Goal: Information Seeking & Learning: Learn about a topic

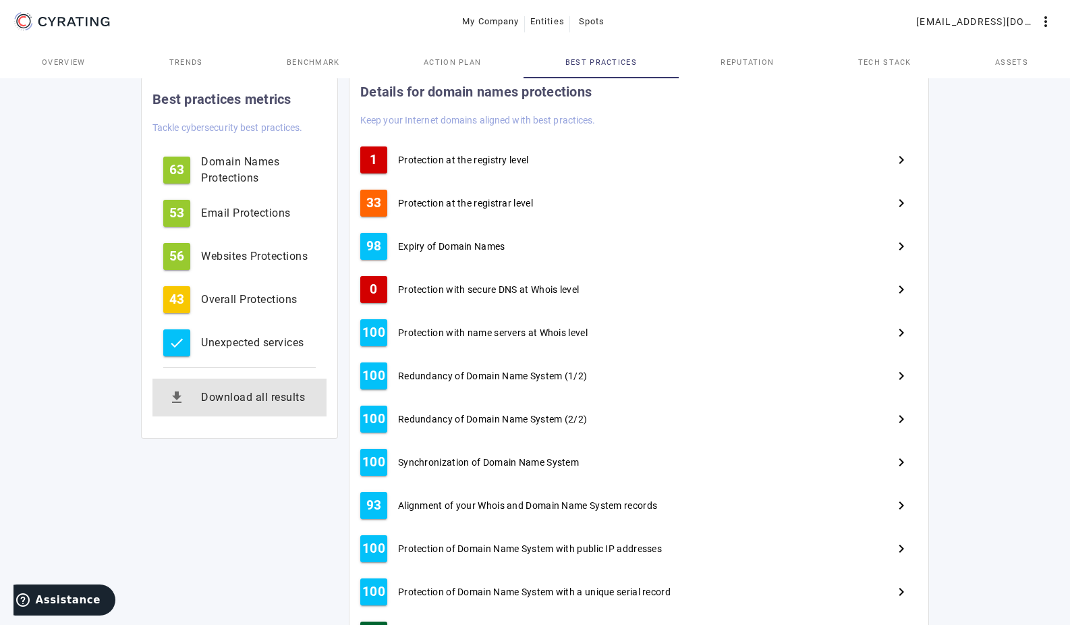
scroll to position [148, 0]
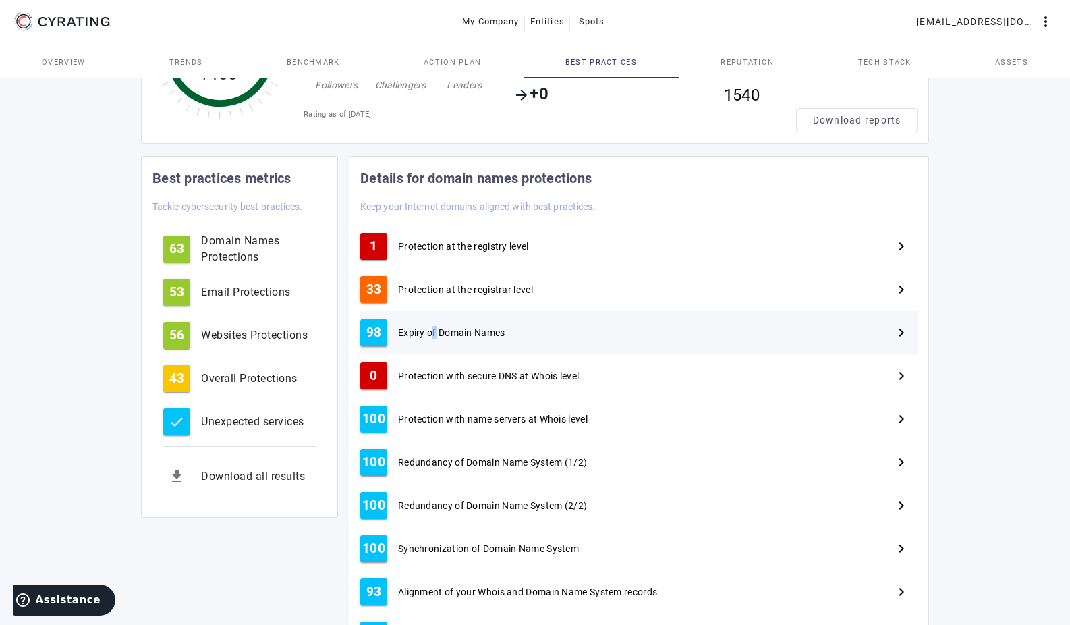
click at [434, 331] on span "Expiry of Domain Names" at bounding box center [451, 332] width 107 height 13
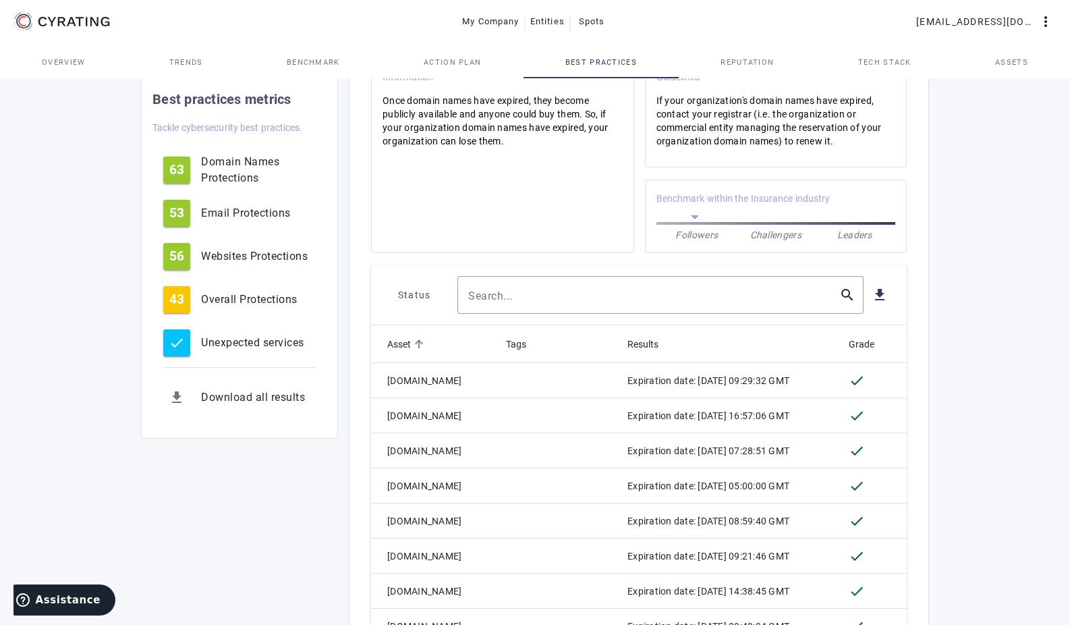
scroll to position [350, 0]
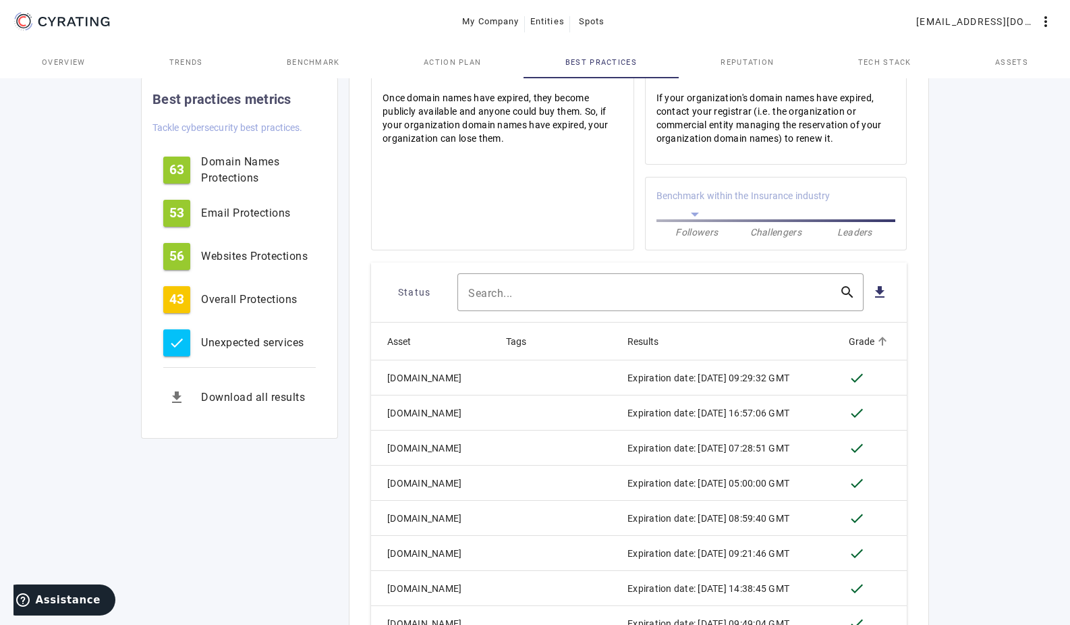
click at [874, 342] on icon at bounding box center [882, 341] width 16 height 16
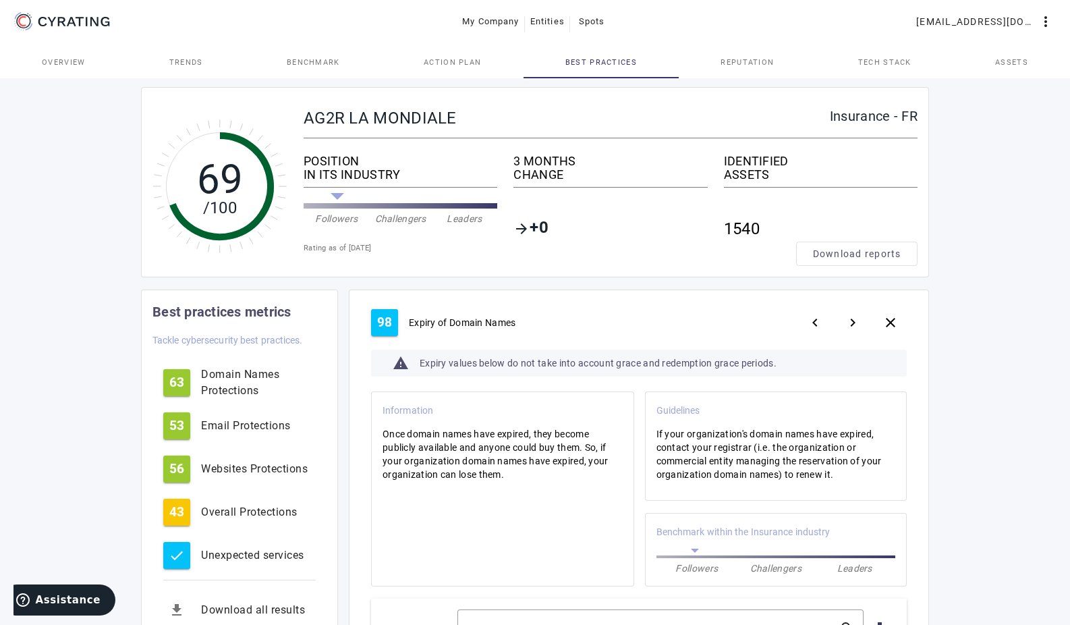
scroll to position [13, 0]
click at [892, 324] on mat-icon "close" at bounding box center [890, 324] width 16 height 16
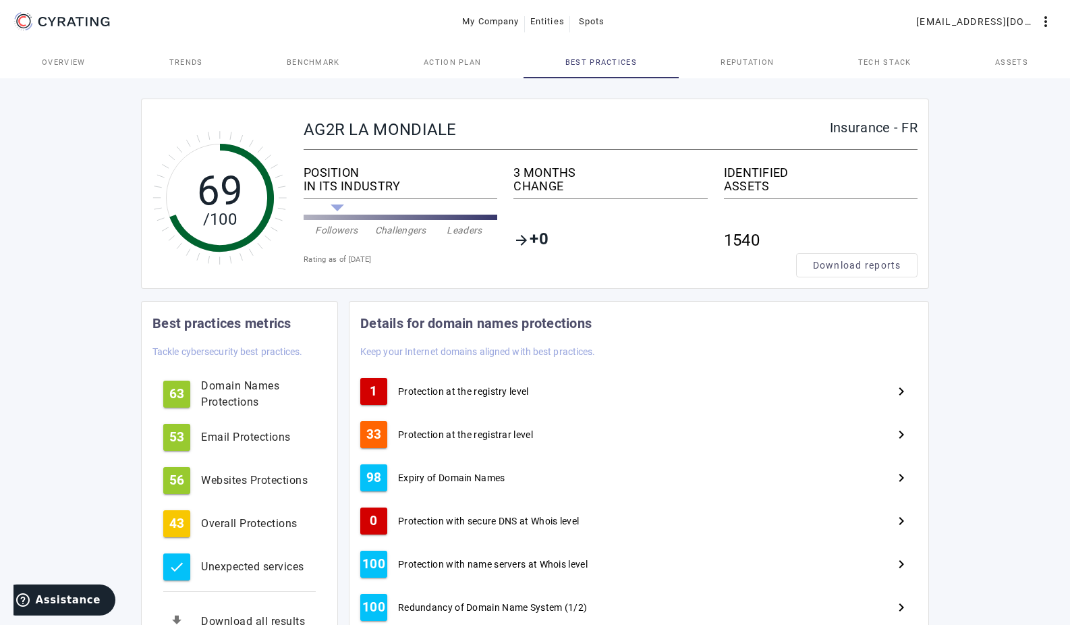
scroll to position [0, 0]
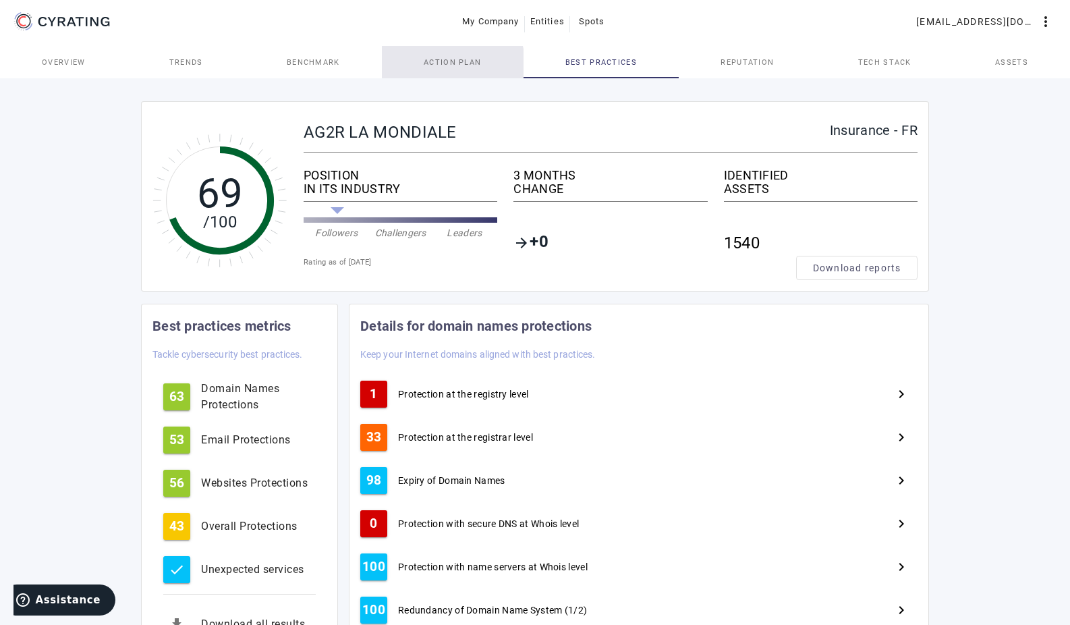
click at [447, 62] on span "Action Plan" at bounding box center [453, 62] width 58 height 7
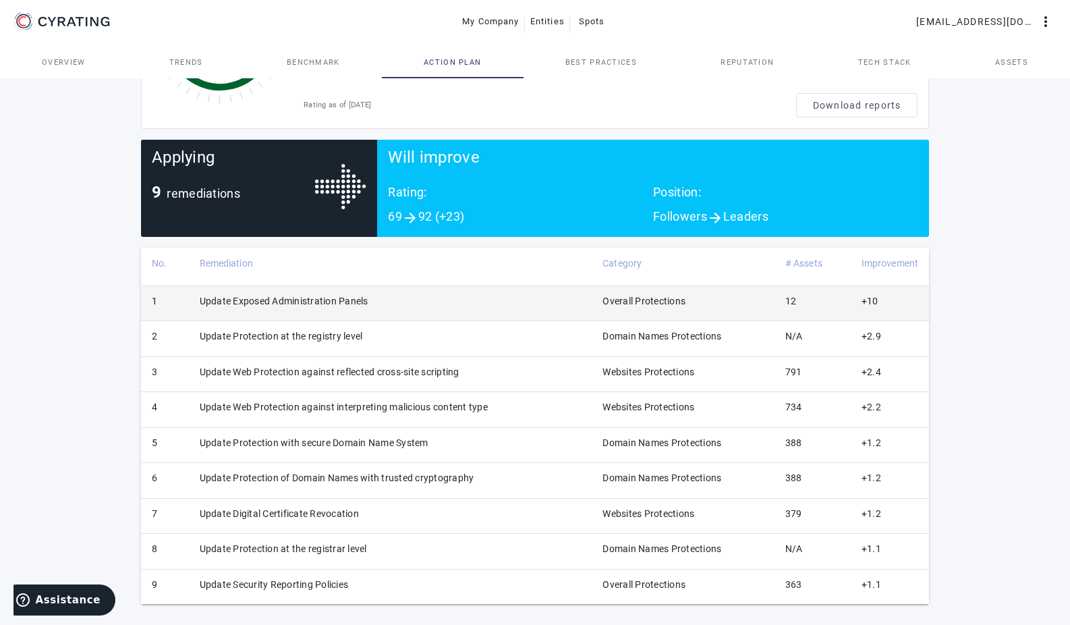
scroll to position [169, 0]
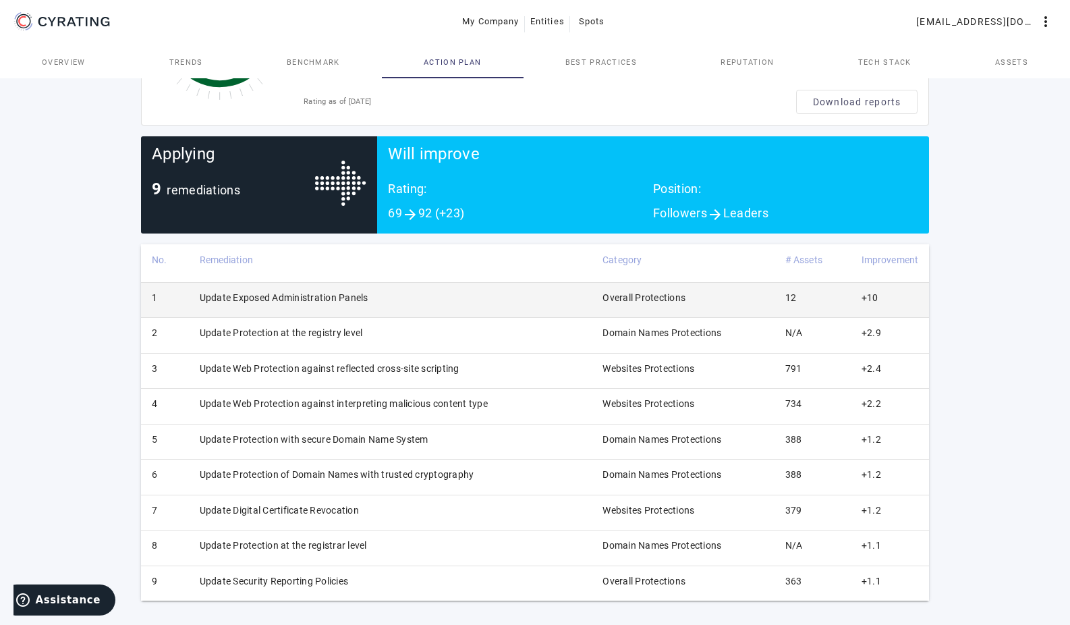
click at [332, 297] on td "Update Exposed Administration Panels" at bounding box center [390, 299] width 403 height 35
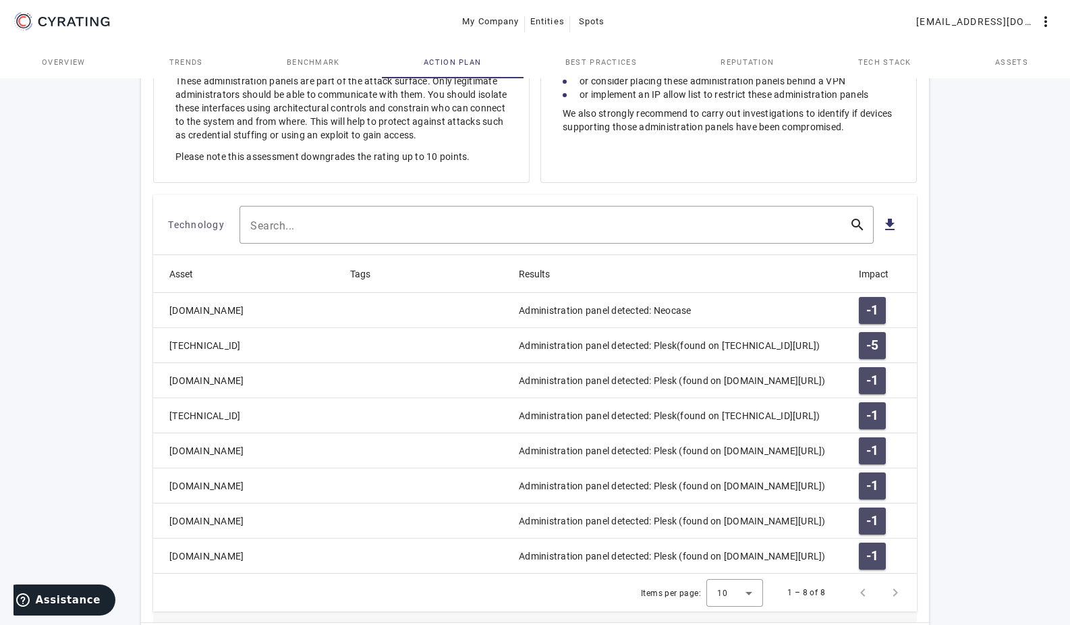
scroll to position [506, 0]
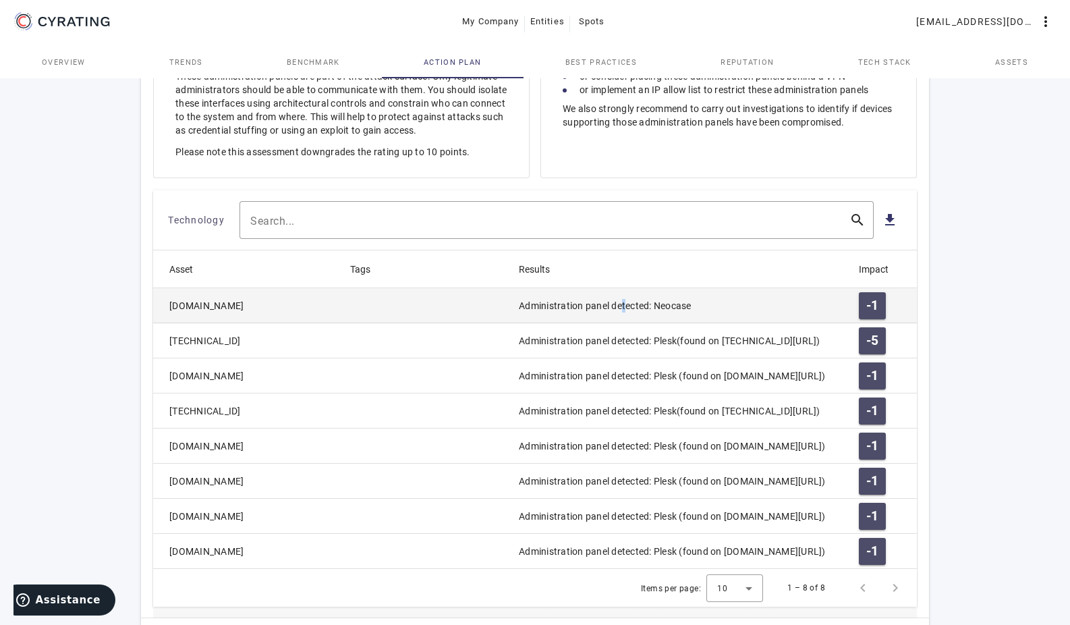
click at [623, 299] on mat-cell "Administration panel detected: Neocase" at bounding box center [678, 305] width 340 height 35
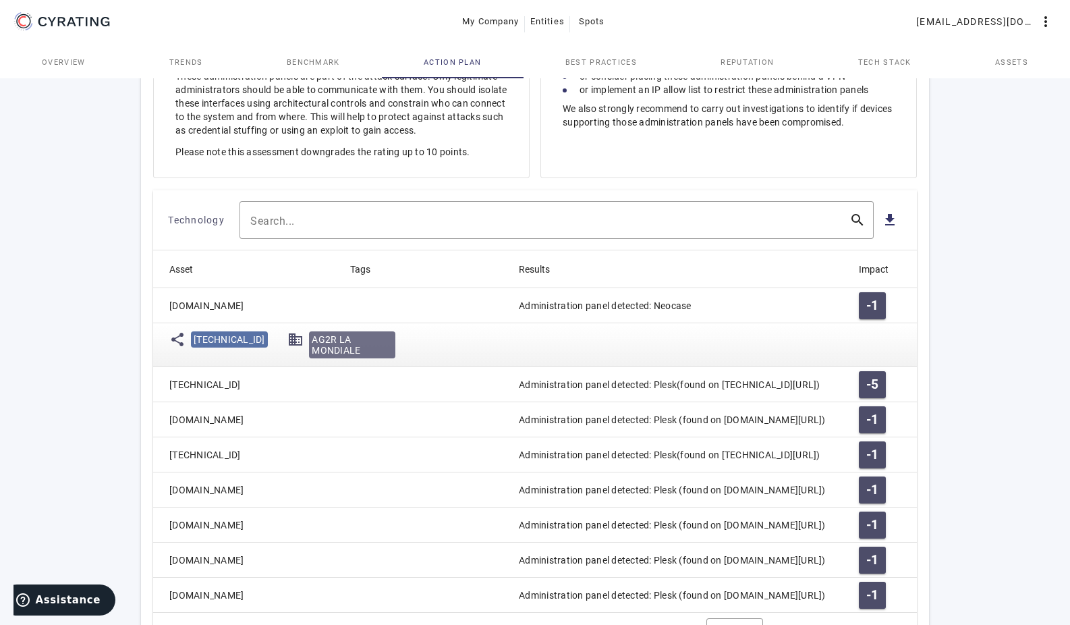
click at [182, 304] on mat-cell "[DOMAIN_NAME]" at bounding box center [246, 305] width 186 height 35
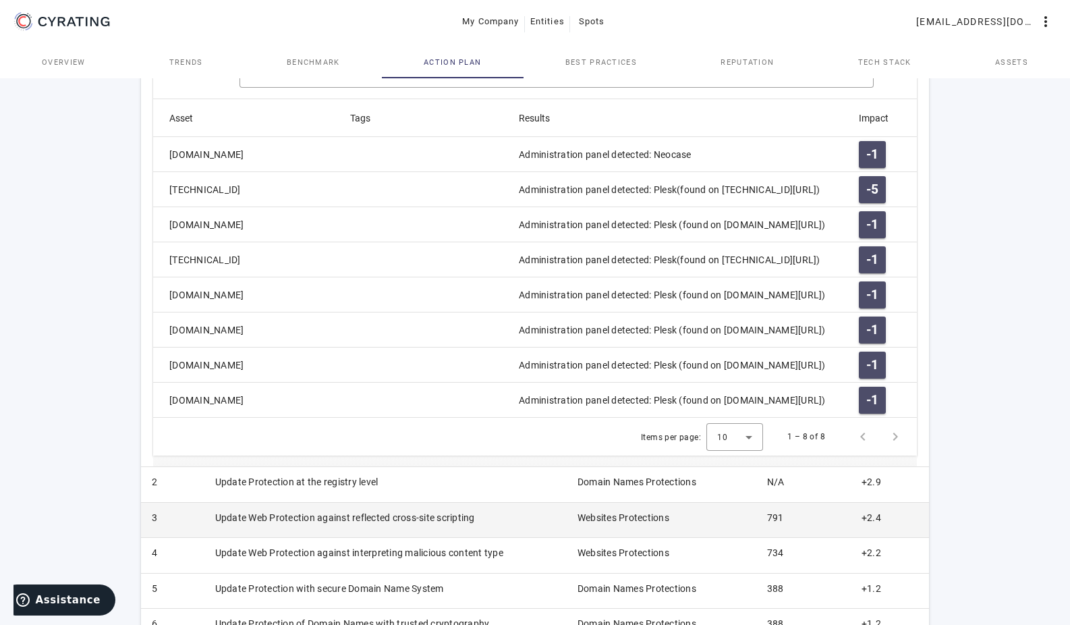
scroll to position [708, 0]
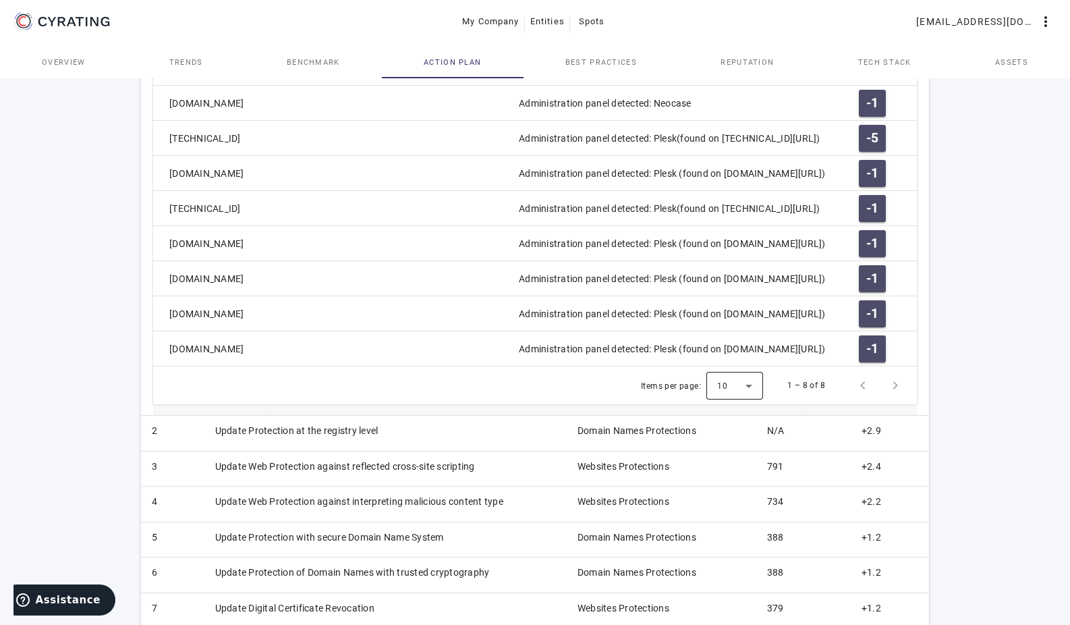
click at [753, 377] on div at bounding box center [734, 385] width 57 height 32
click at [739, 477] on mat-option "100" at bounding box center [735, 485] width 57 height 32
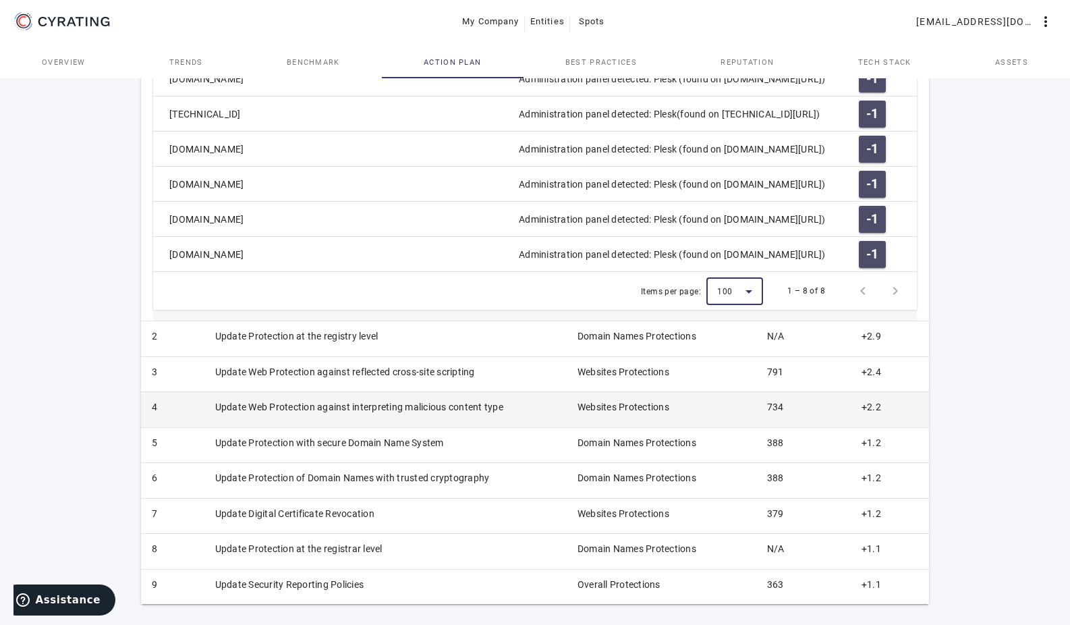
scroll to position [806, 0]
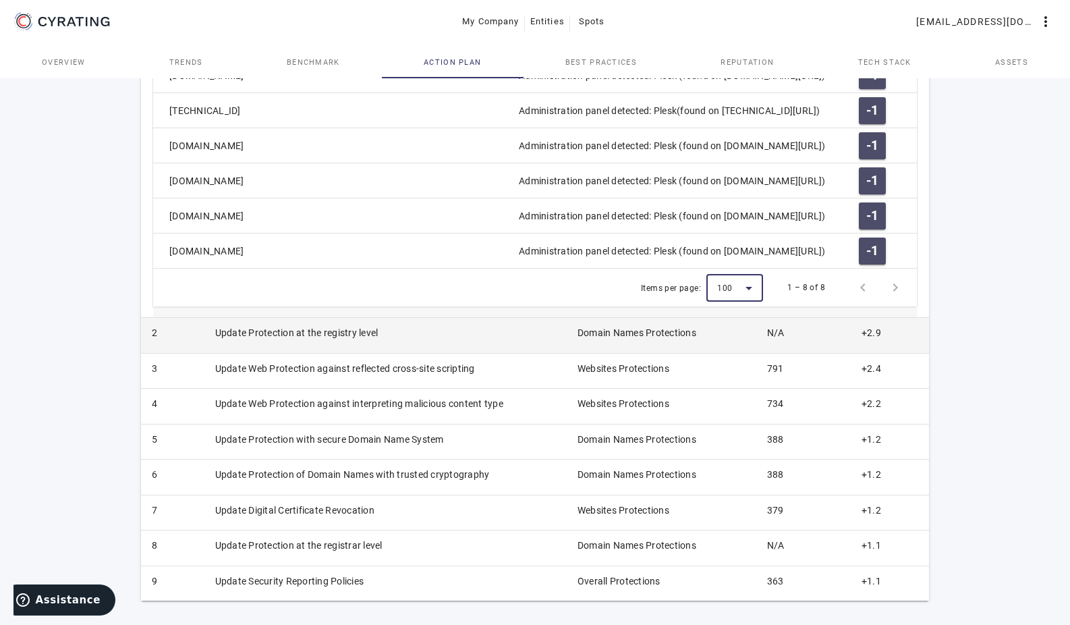
click at [303, 330] on td "Update Protection at the registry level" at bounding box center [385, 335] width 362 height 35
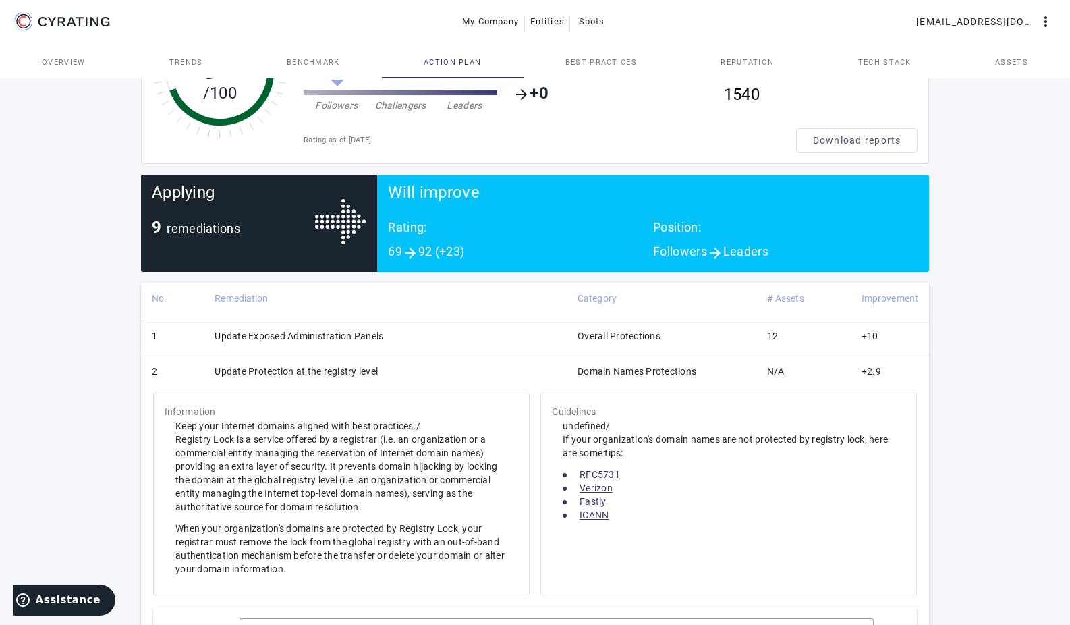
scroll to position [135, 0]
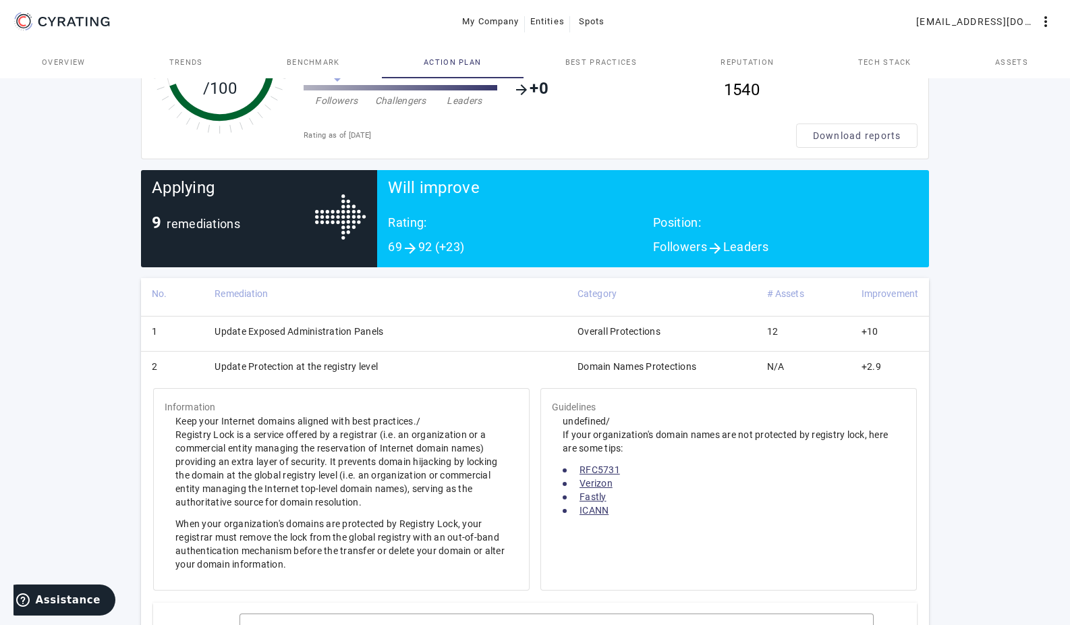
click at [270, 366] on td "Update Protection at the registry level" at bounding box center [385, 368] width 363 height 35
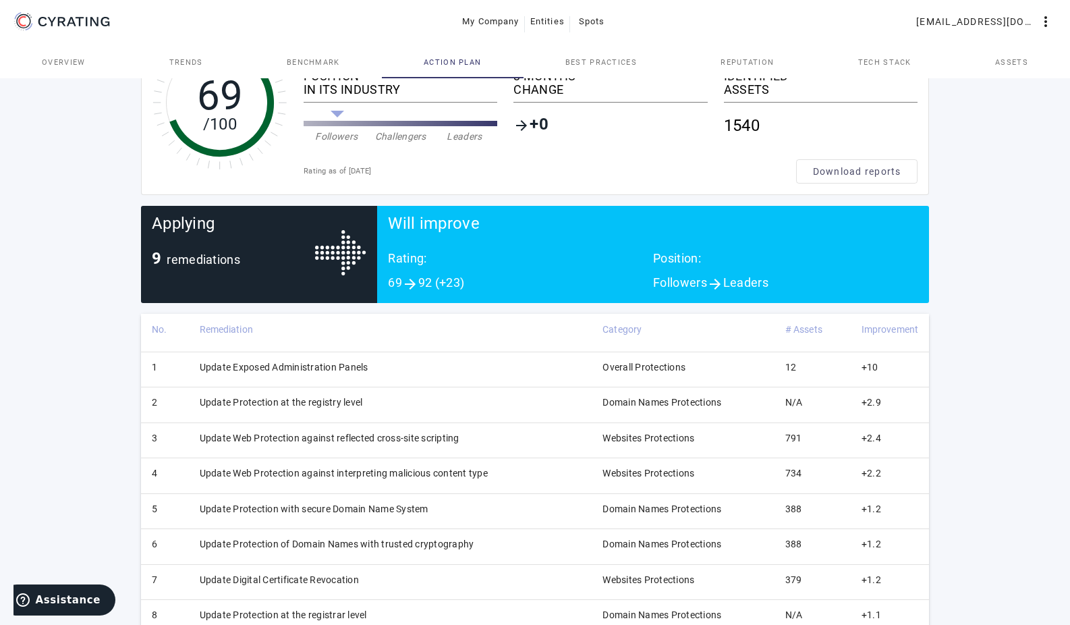
scroll to position [0, 0]
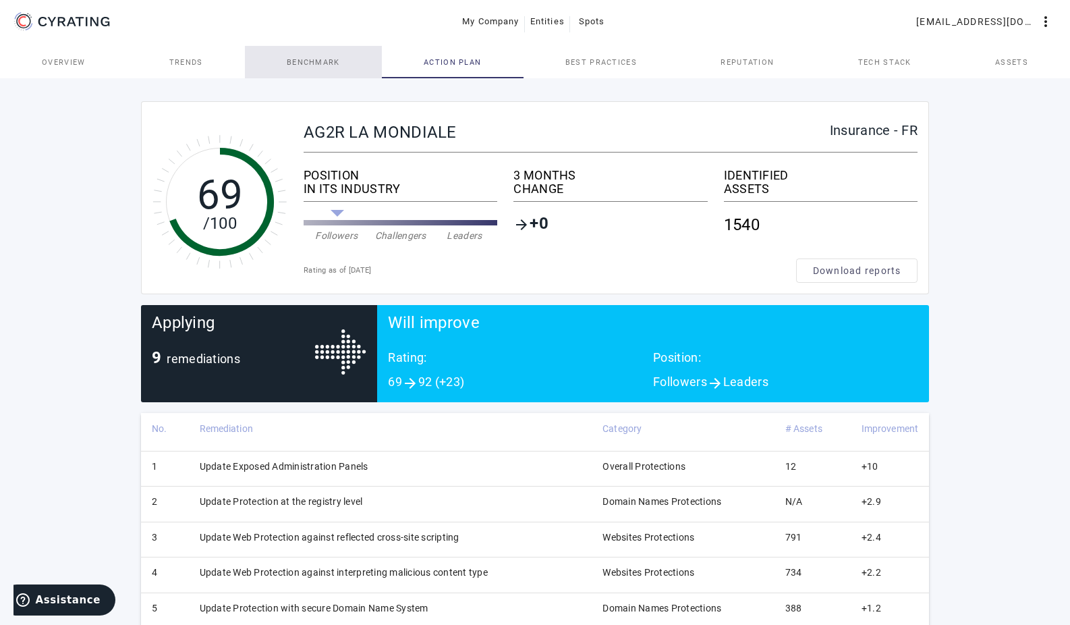
click at [333, 57] on span "Benchmark" at bounding box center [313, 62] width 53 height 32
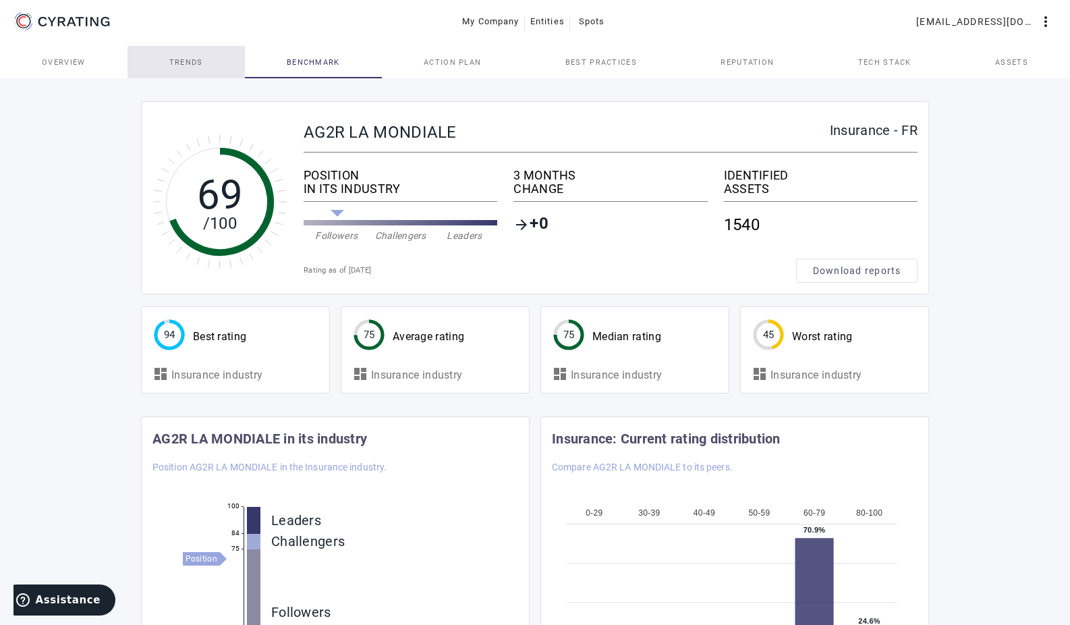
click at [175, 56] on span "Trends" at bounding box center [186, 62] width 34 height 32
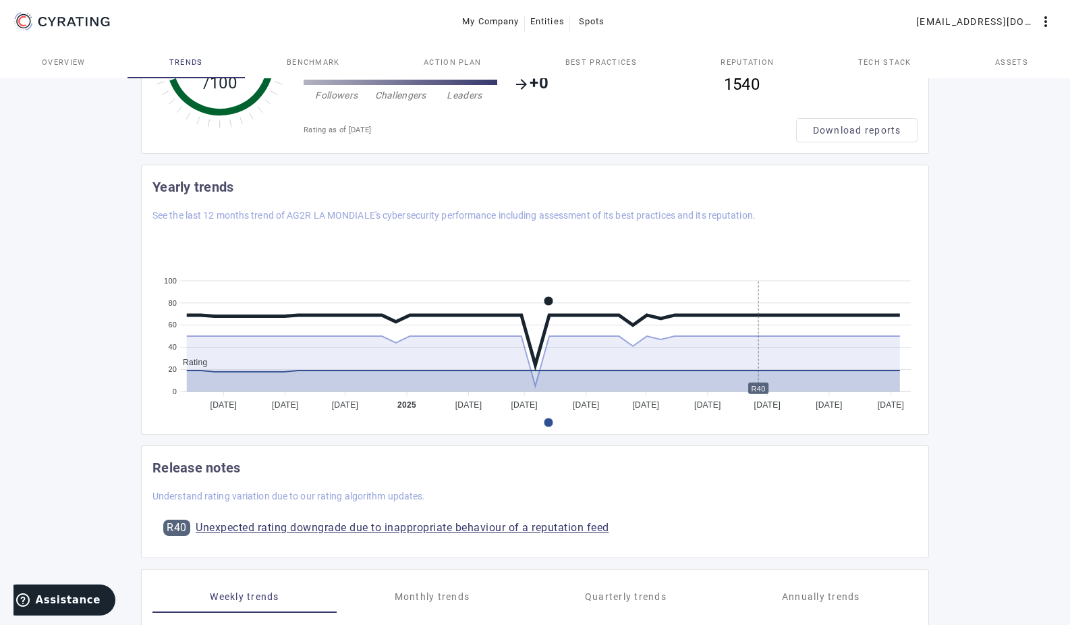
scroll to position [76, 0]
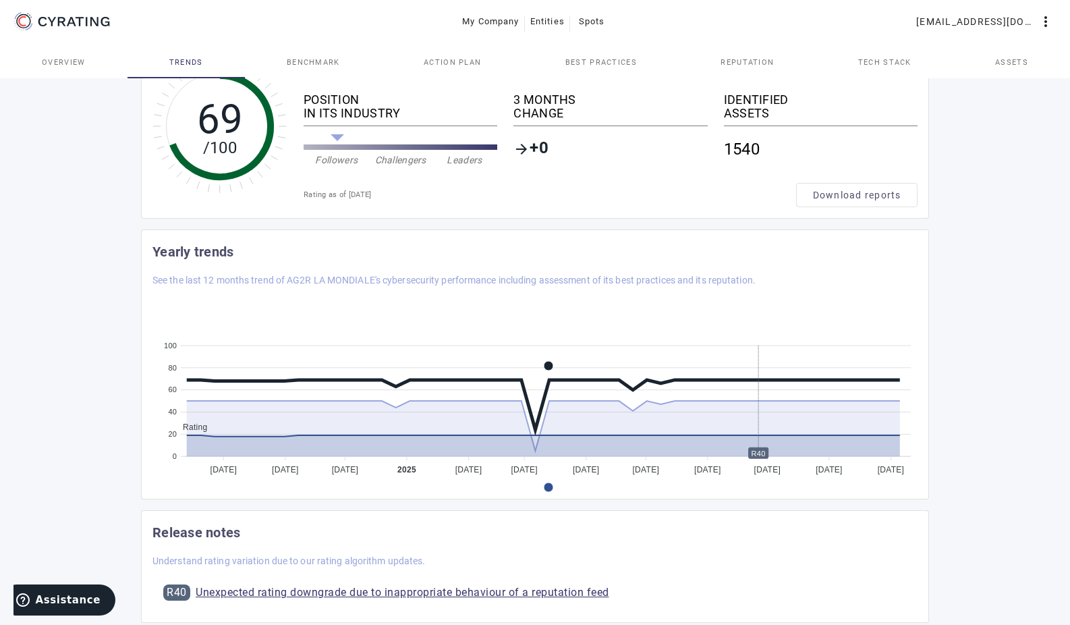
click at [55, 66] on span "Overview" at bounding box center [64, 62] width 44 height 32
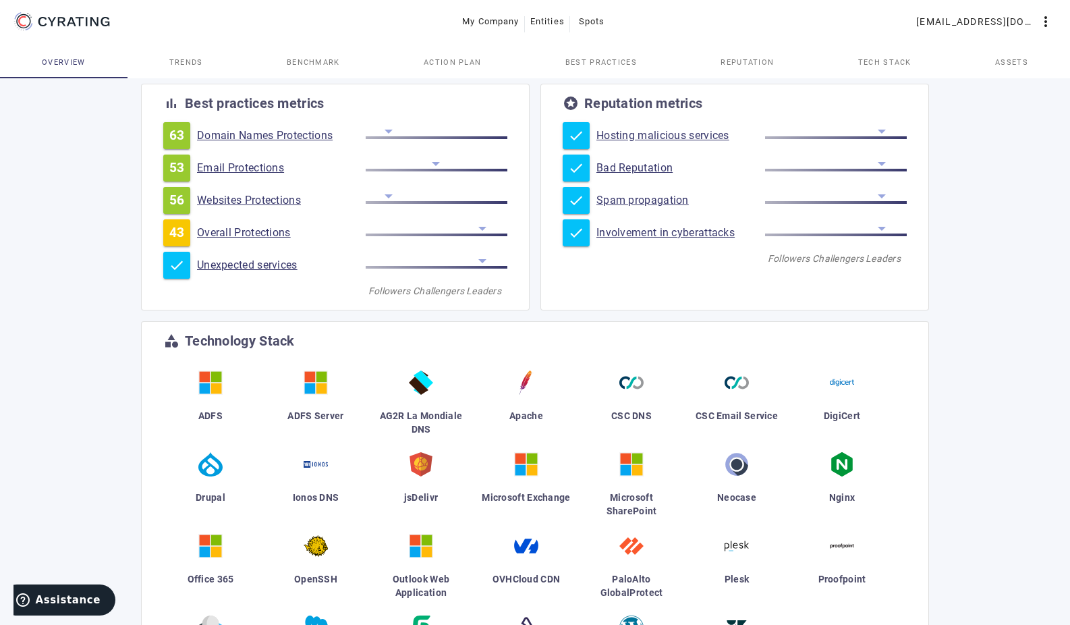
scroll to position [202, 0]
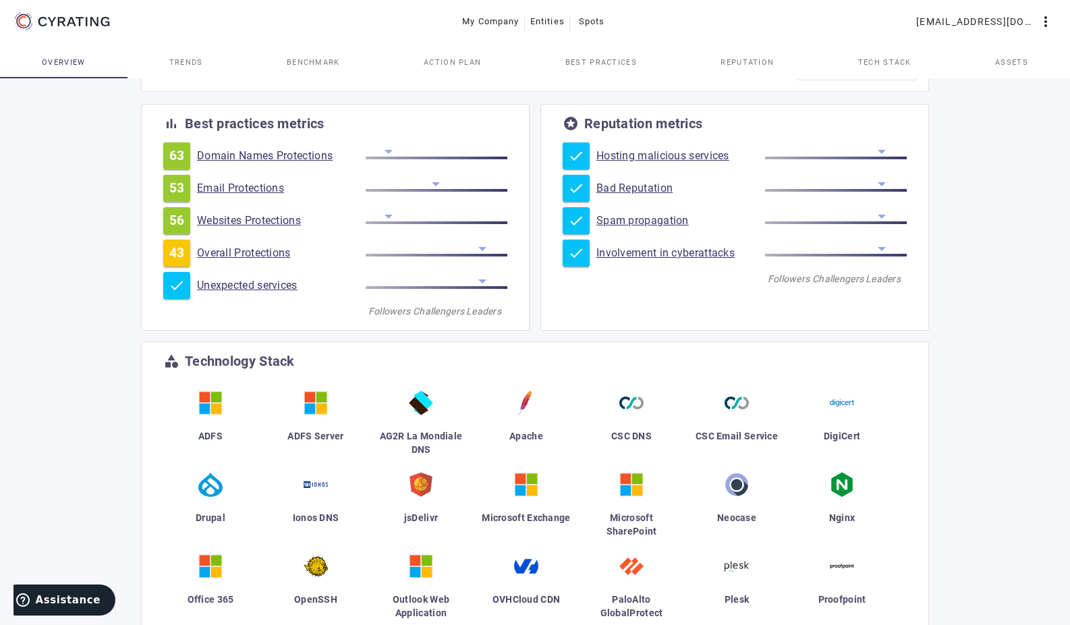
click at [646, 184] on link "Bad Reputation" at bounding box center [680, 187] width 169 height 13
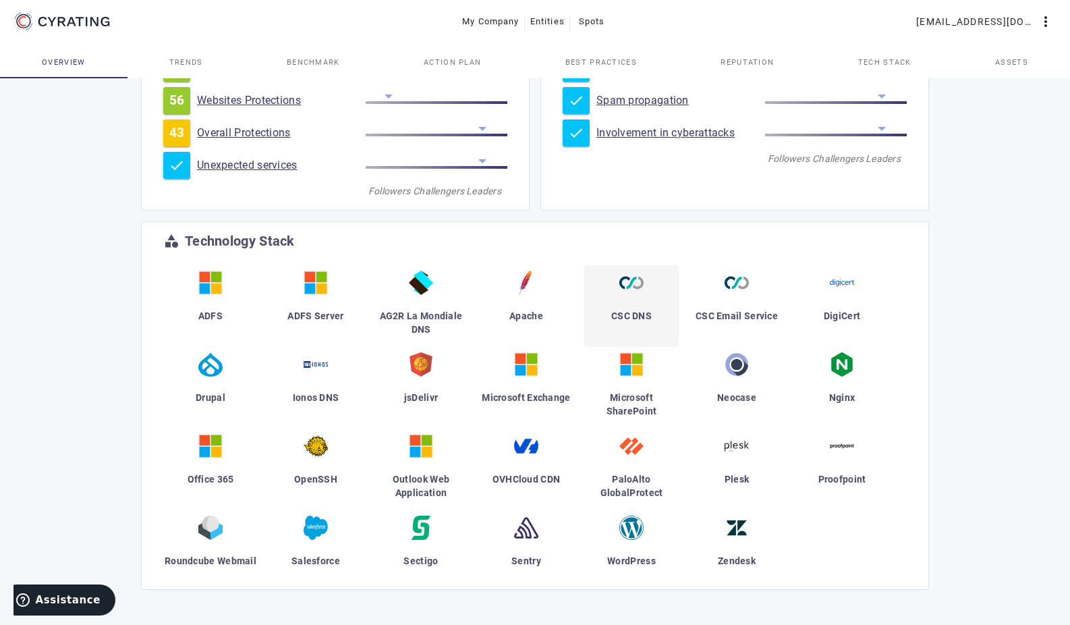
scroll to position [325, 0]
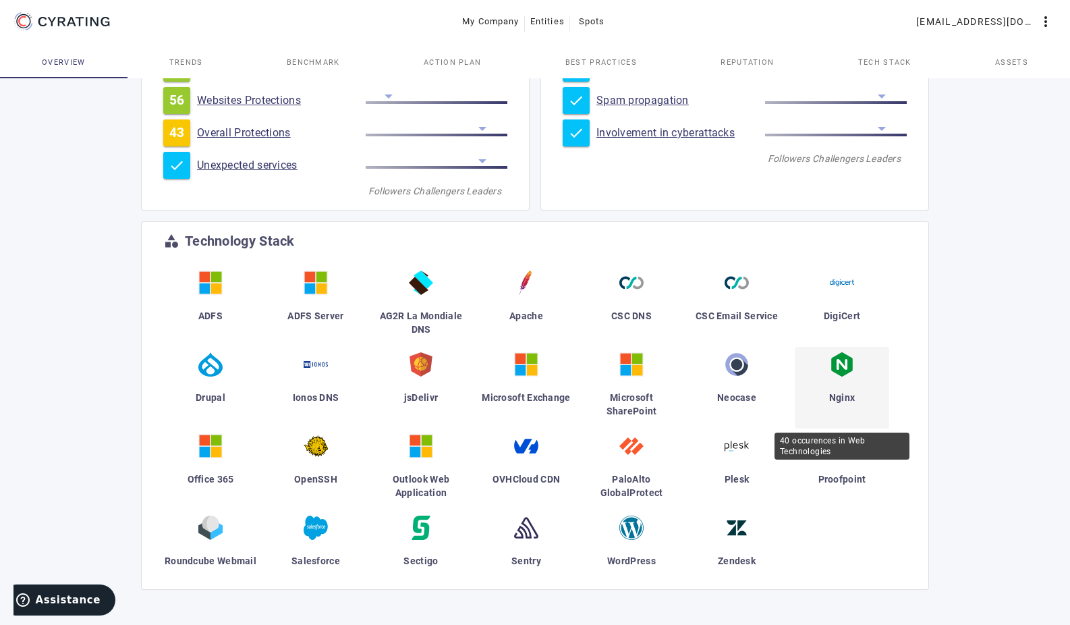
click at [853, 372] on img at bounding box center [842, 364] width 24 height 24
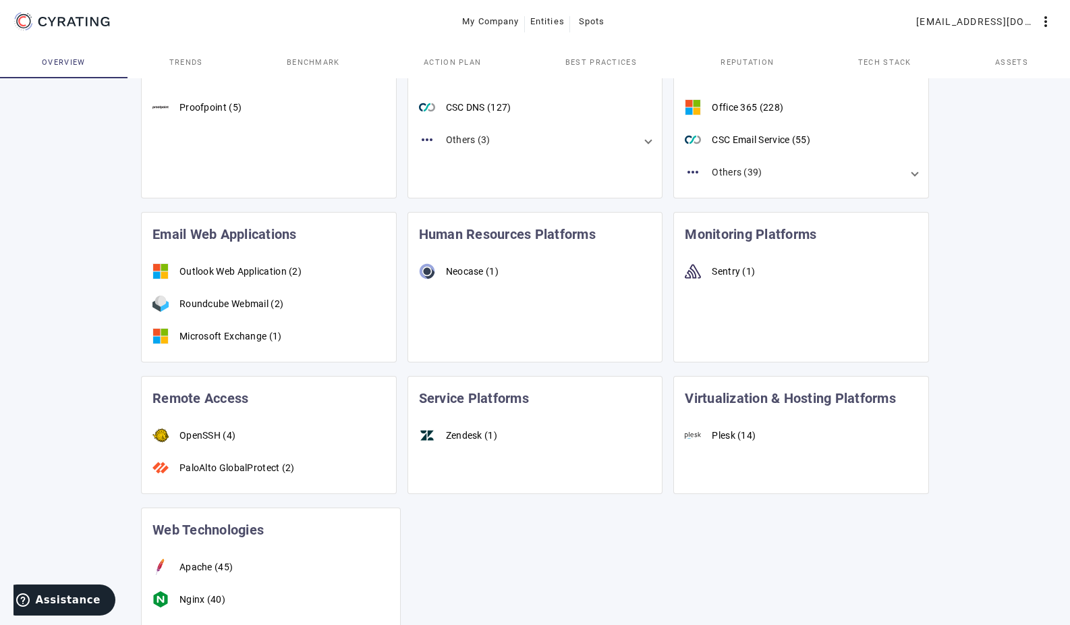
scroll to position [706, 0]
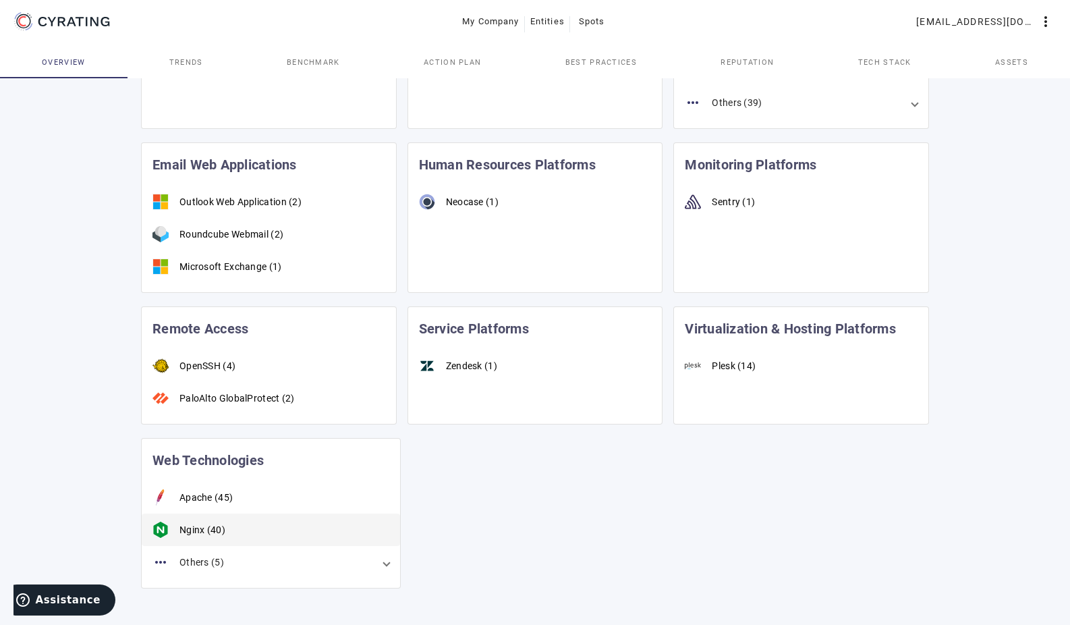
click at [196, 514] on div "Nginx (40)" at bounding box center [271, 529] width 258 height 32
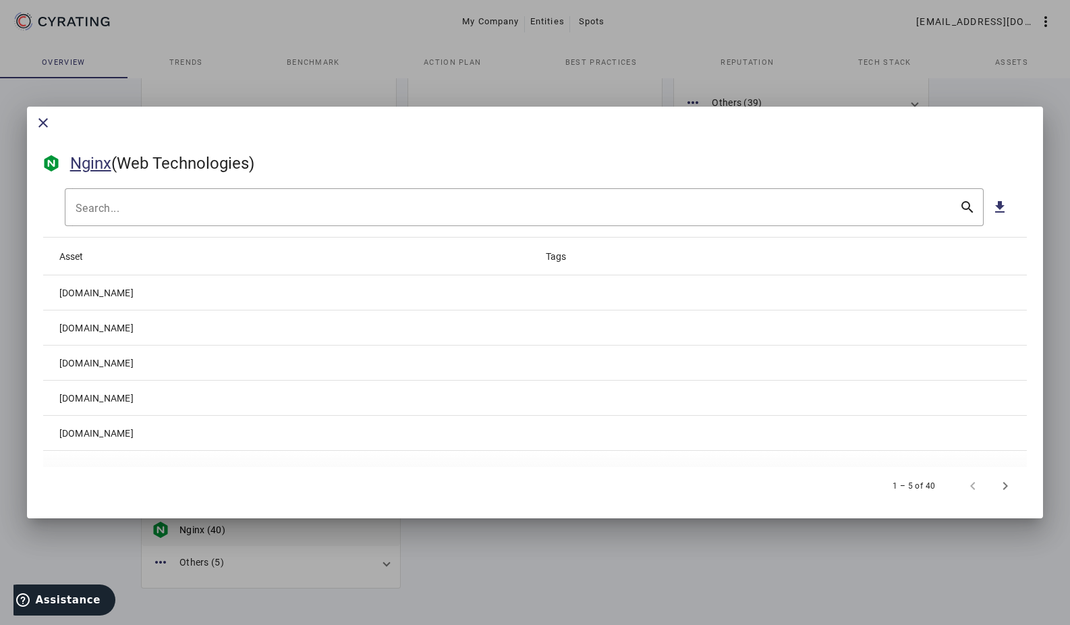
scroll to position [0, 0]
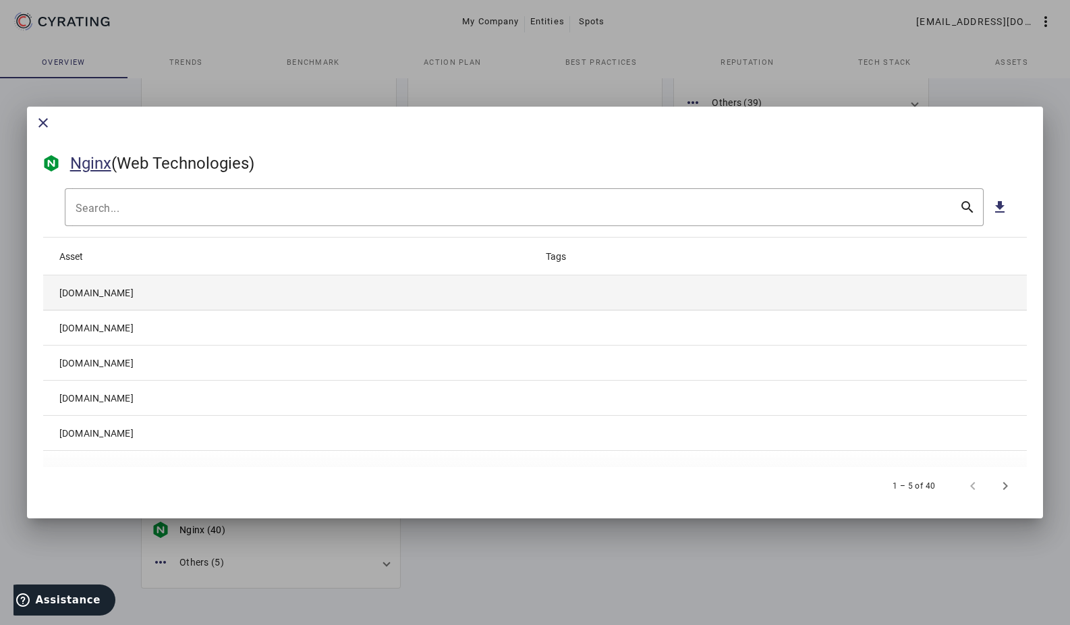
click at [101, 295] on mat-cell "[DOMAIN_NAME]" at bounding box center [287, 292] width 489 height 35
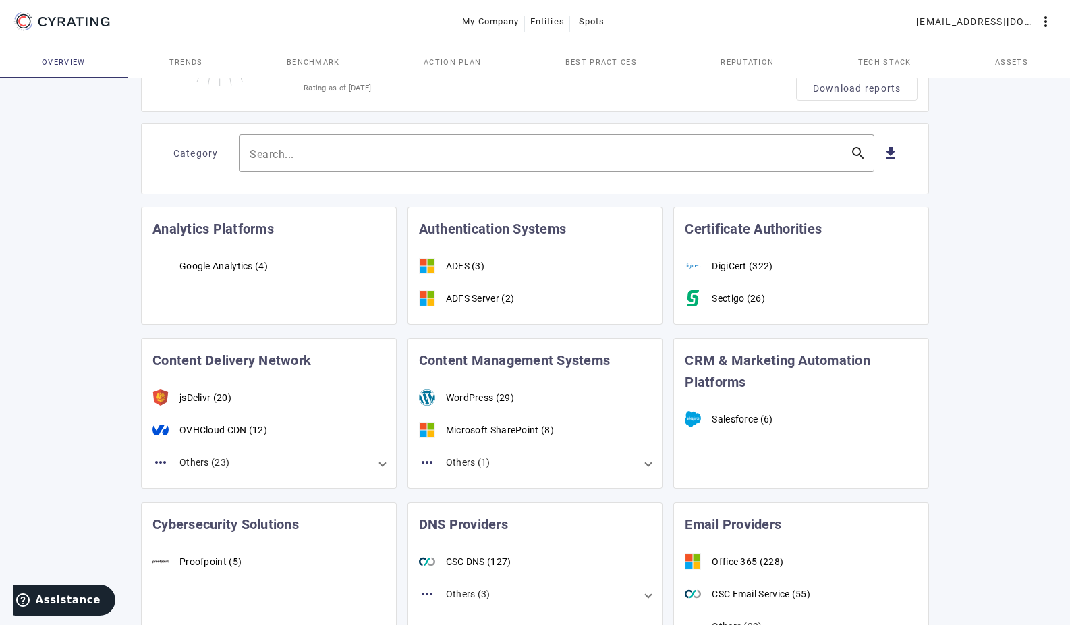
scroll to position [202, 0]
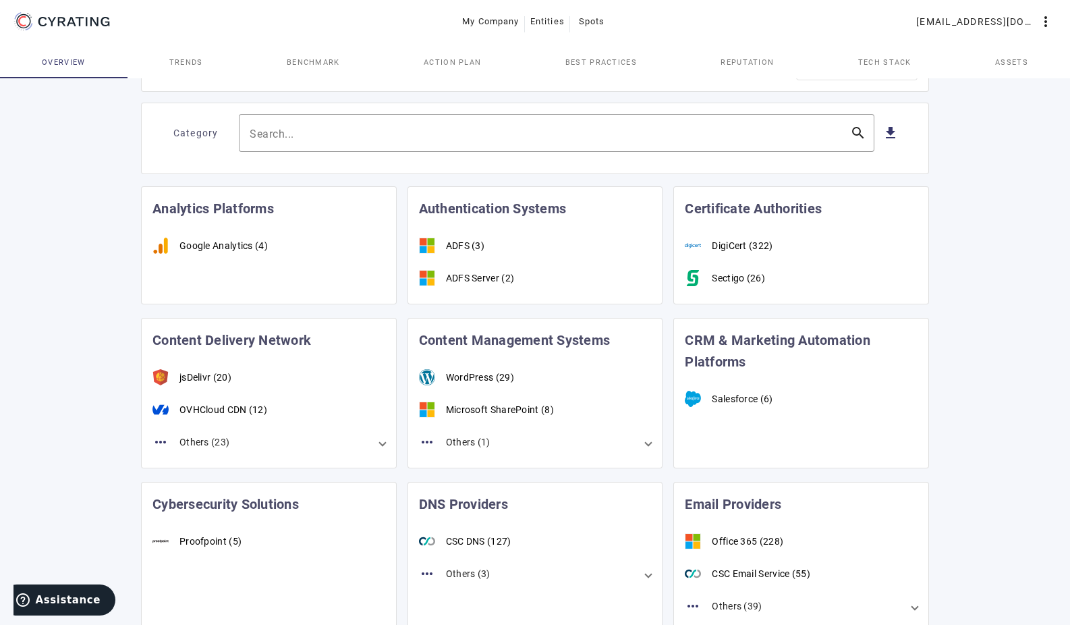
click at [197, 440] on div "Others (23)" at bounding box center [204, 441] width 50 height 13
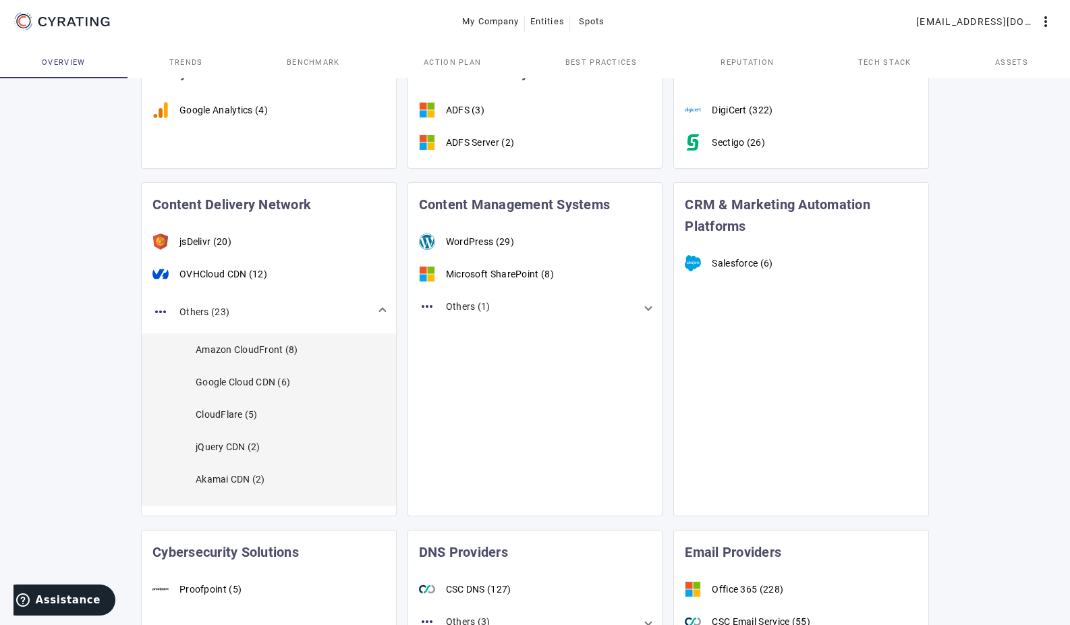
scroll to position [337, 0]
click at [496, 308] on mat-panel-title "more_horiz Others (1)" at bounding box center [527, 307] width 217 height 16
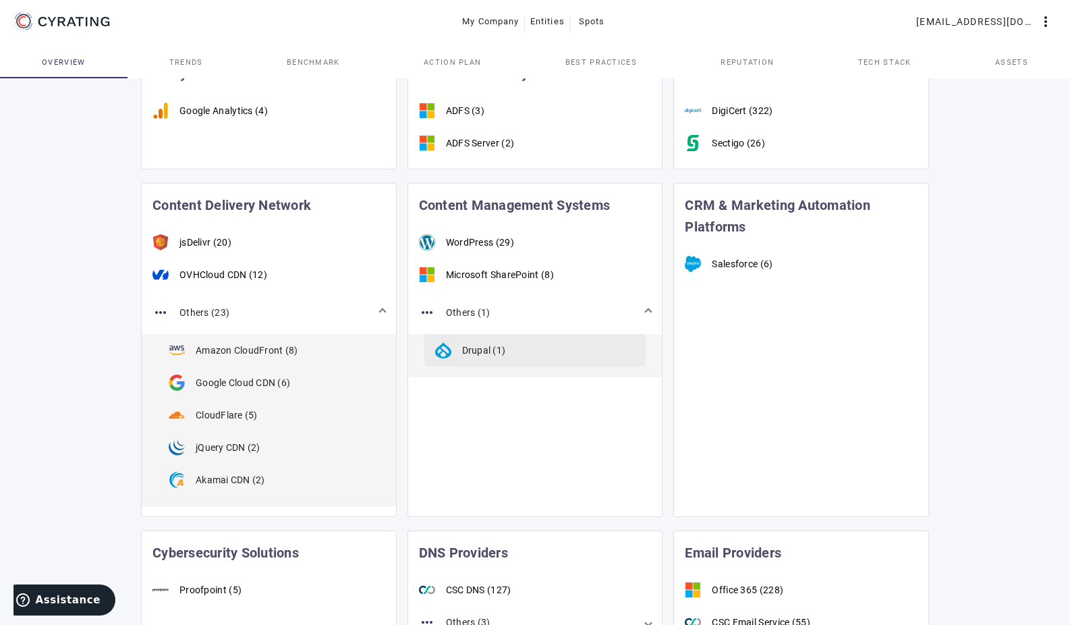
click at [491, 351] on div "Drupal (1)" at bounding box center [484, 349] width 44 height 13
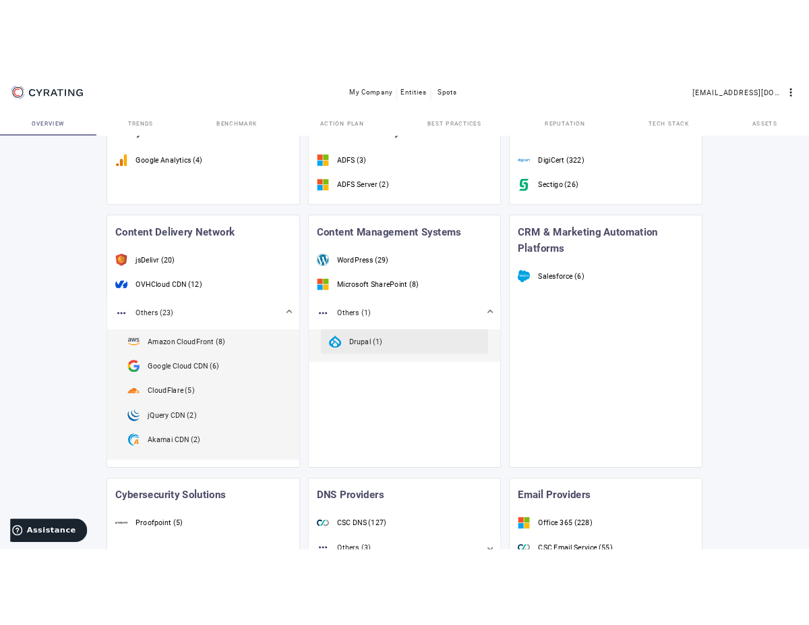
scroll to position [0, 0]
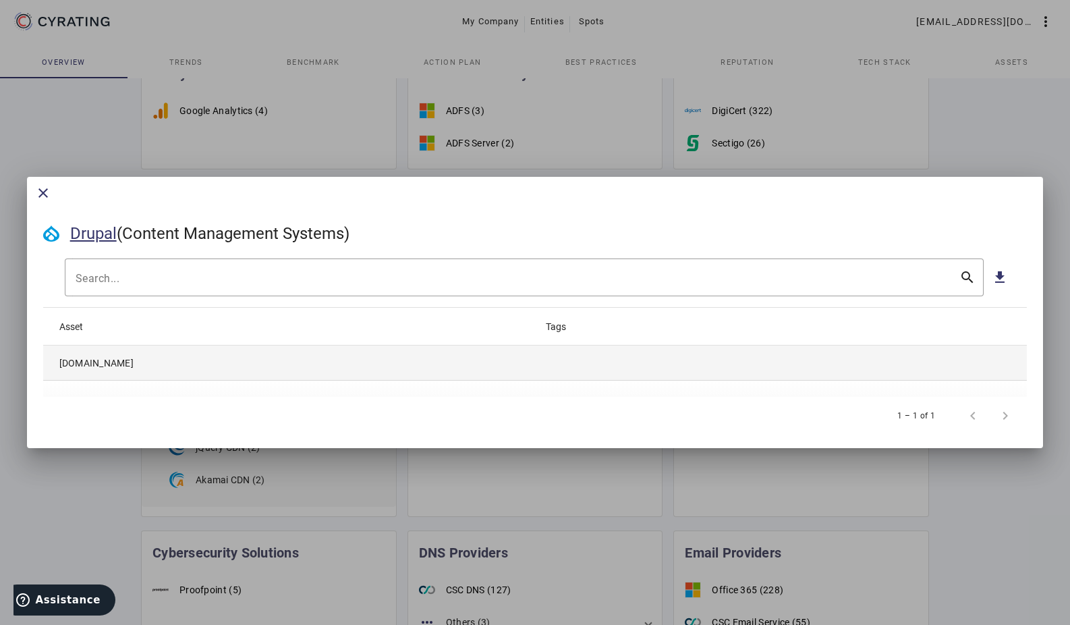
click at [112, 362] on mat-cell "[DOMAIN_NAME]" at bounding box center [287, 362] width 489 height 35
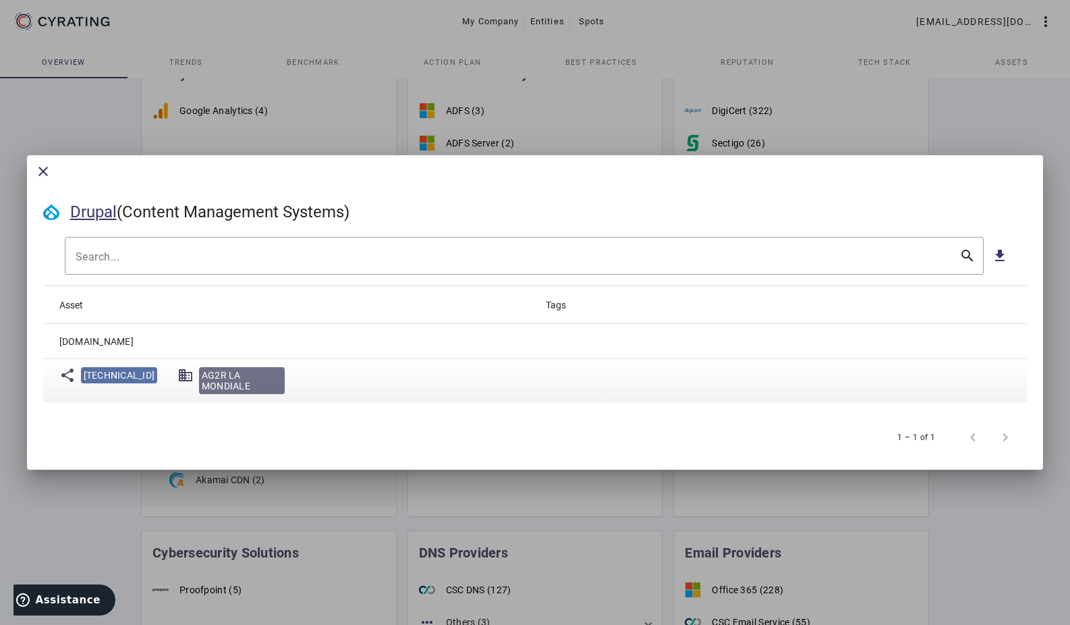
click at [121, 380] on span "[TECHNICAL_ID]" at bounding box center [119, 375] width 77 height 16
click at [214, 378] on span "AG2R LA MONDIALE" at bounding box center [242, 381] width 80 height 22
click at [1002, 256] on mat-icon "get_app" at bounding box center [1000, 256] width 16 height 16
